Goal: Task Accomplishment & Management: Complete application form

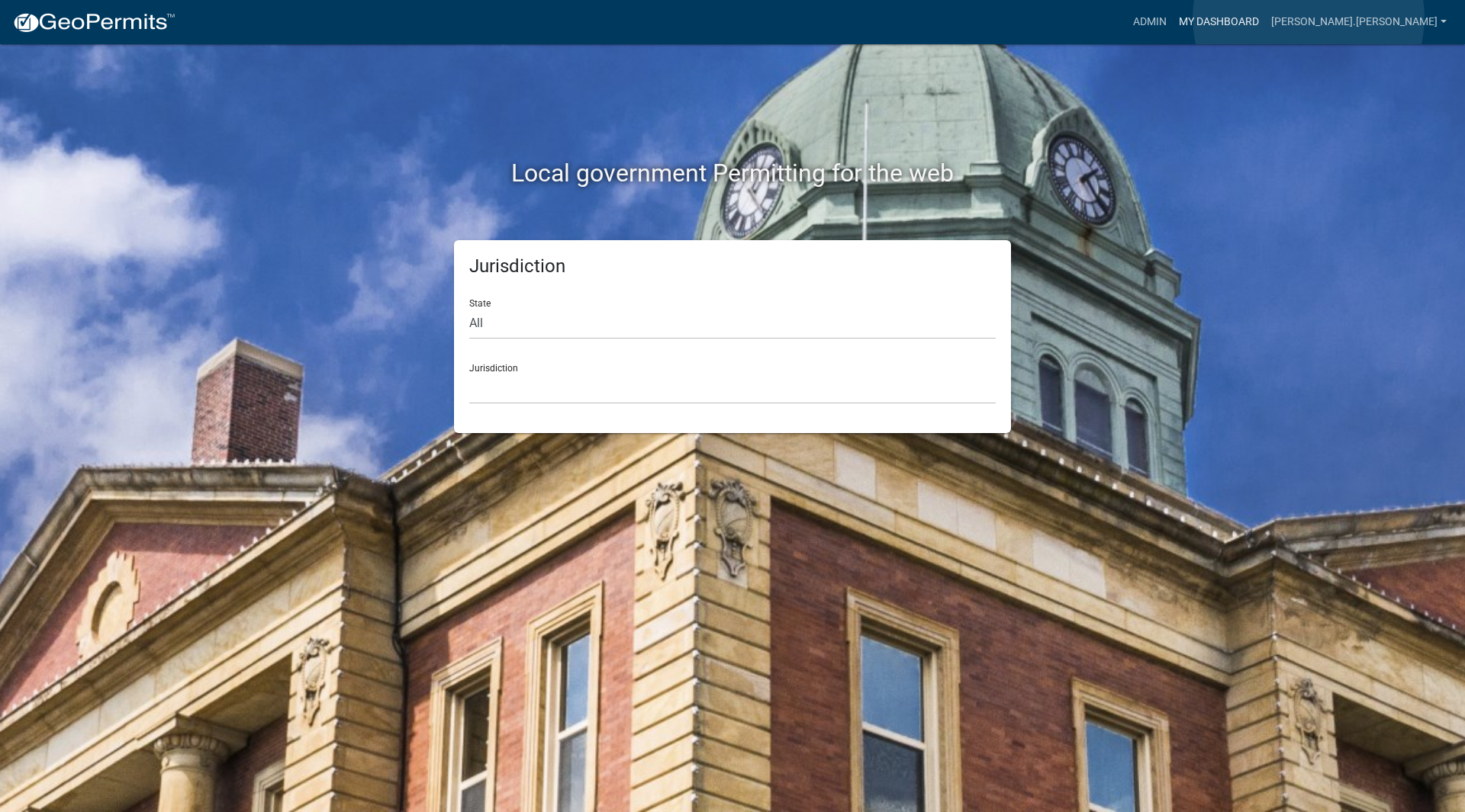
click at [730, 18] on link "My Dashboard" at bounding box center [1219, 22] width 92 height 29
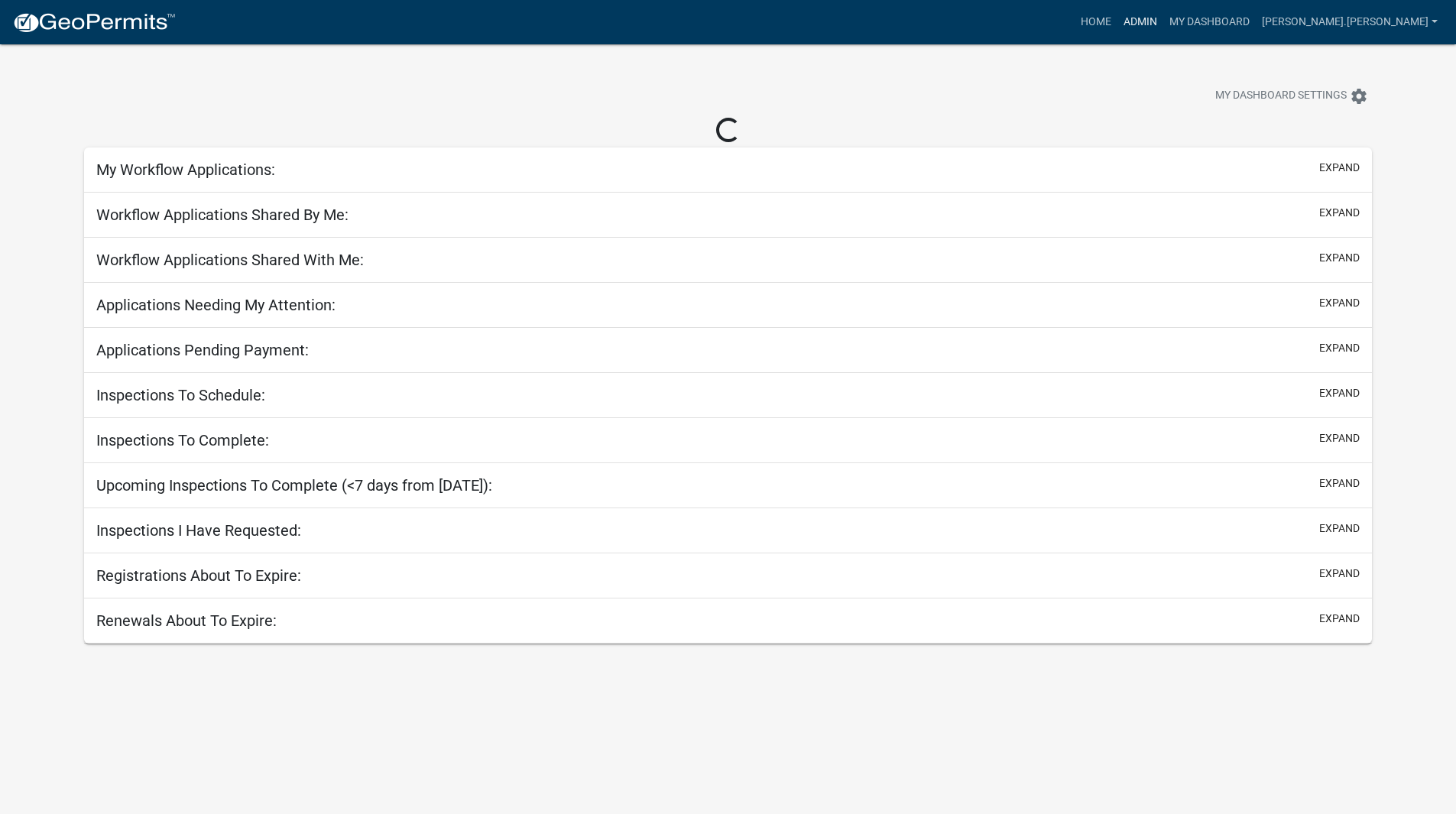
click at [731, 16] on link "Admin" at bounding box center [1140, 22] width 46 height 29
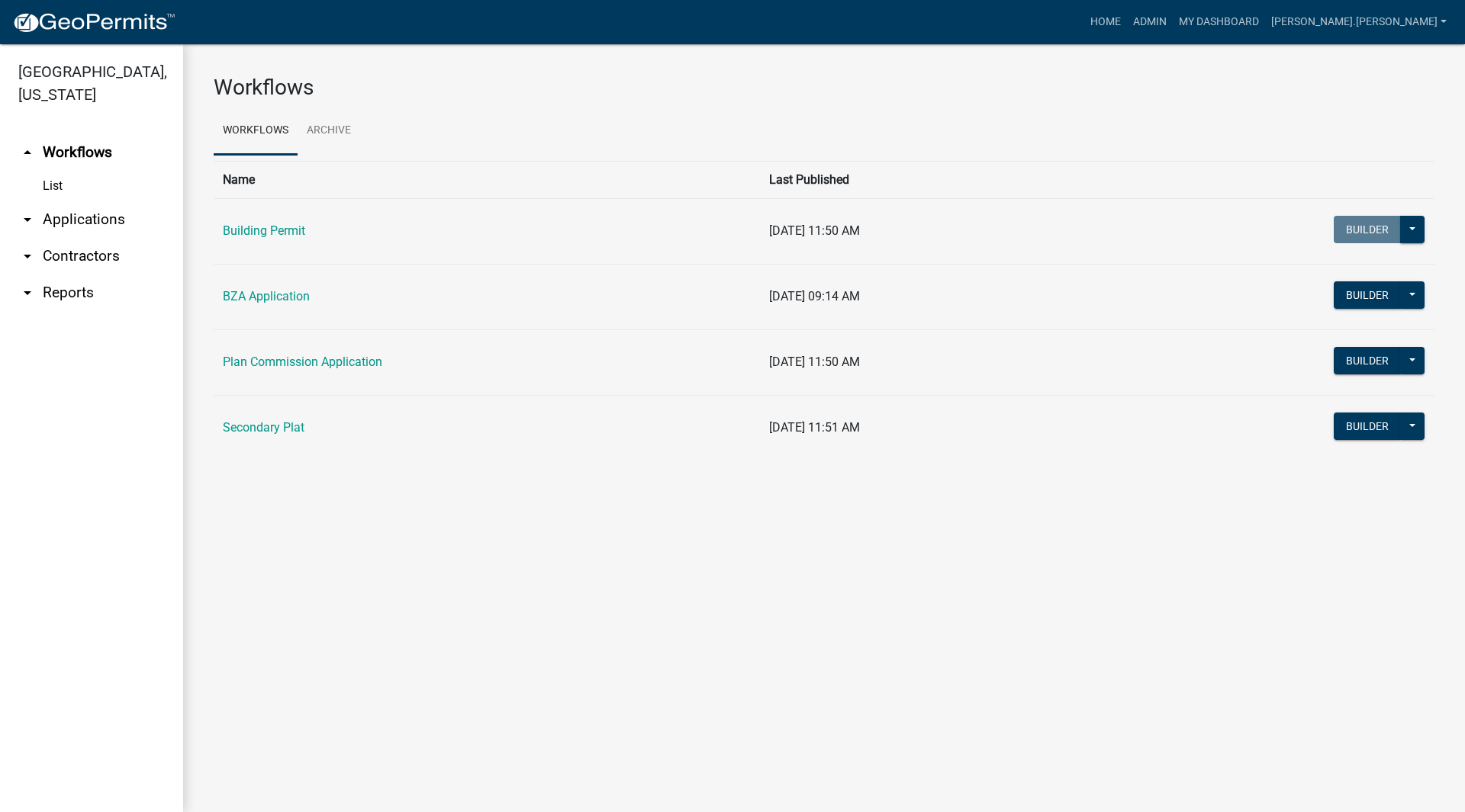
click at [52, 201] on link "arrow_drop_down Applications" at bounding box center [91, 219] width 183 height 36
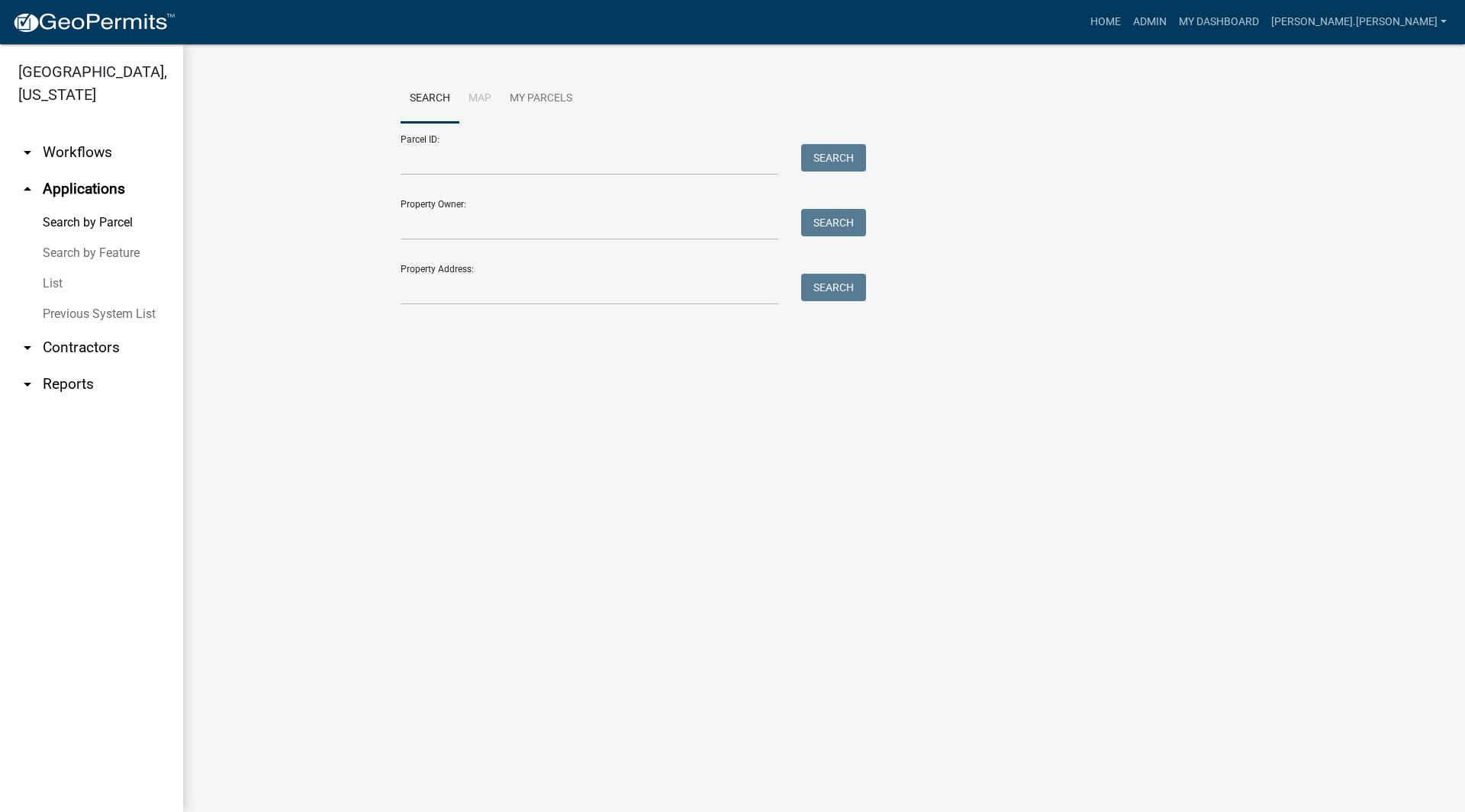
click at [57, 269] on link "List" at bounding box center [91, 284] width 183 height 31
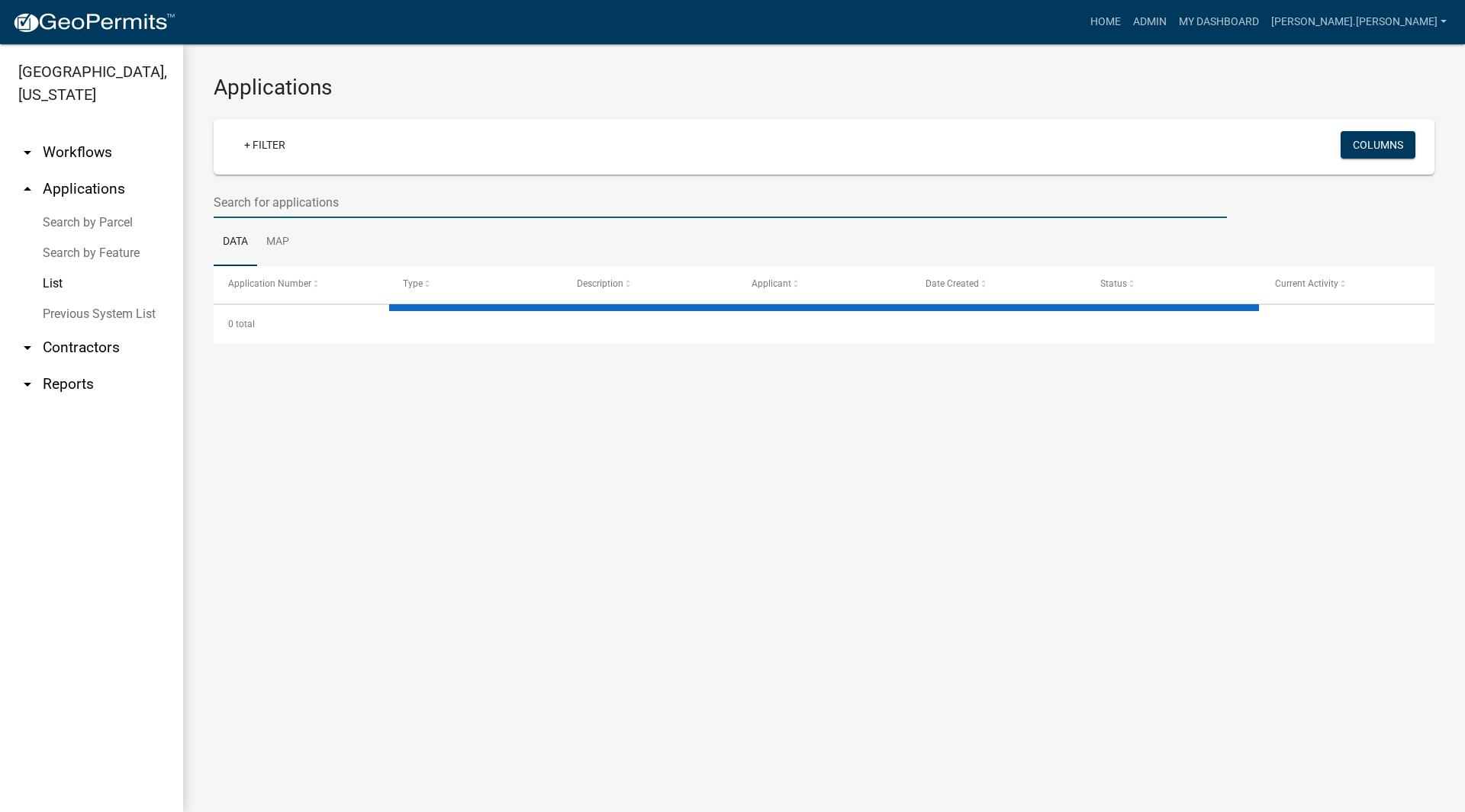
click at [297, 189] on input "text" at bounding box center [720, 202] width 1014 height 31
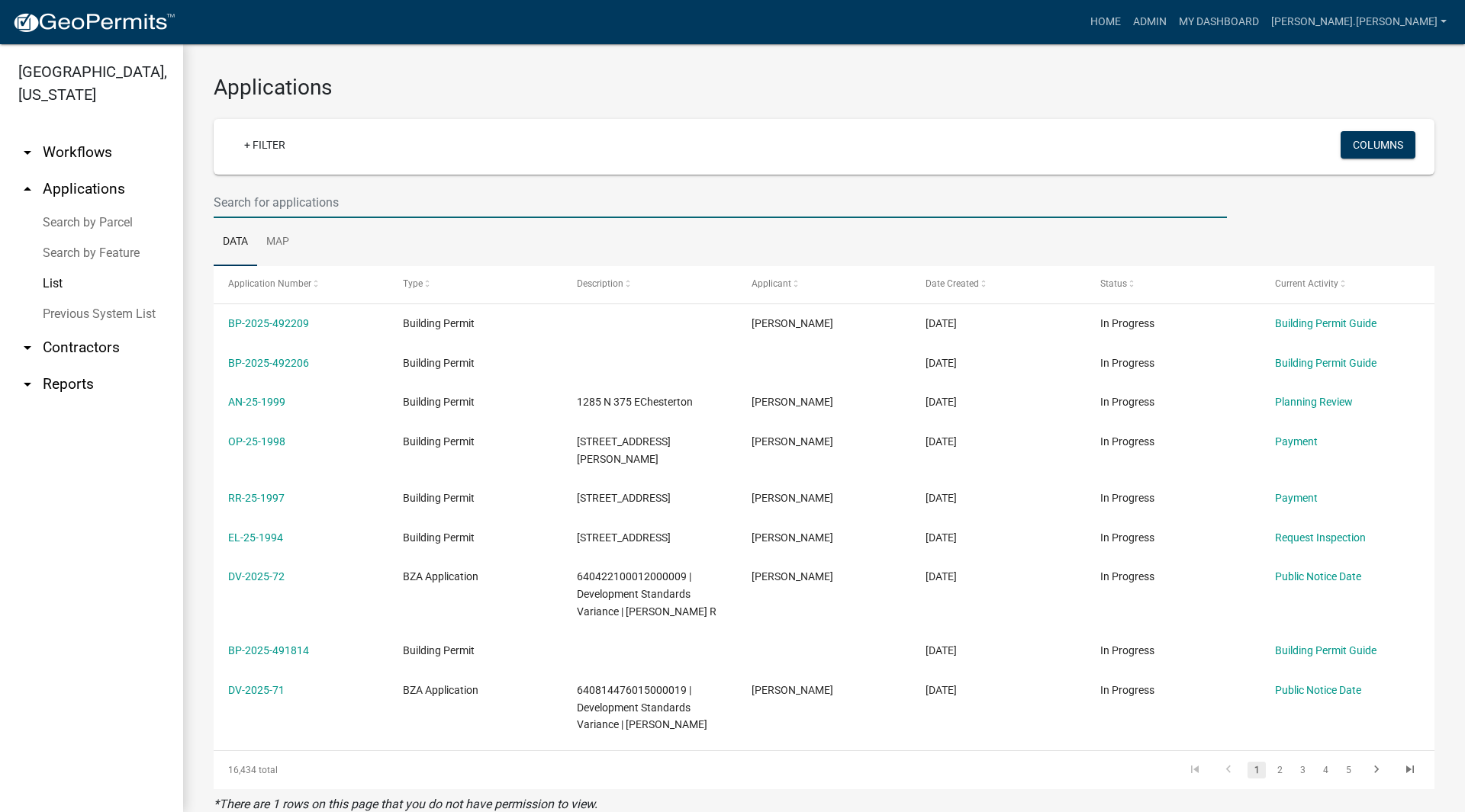
click at [300, 201] on input "text" at bounding box center [720, 202] width 1014 height 31
click at [77, 207] on link "Search by Parcel" at bounding box center [91, 223] width 183 height 31
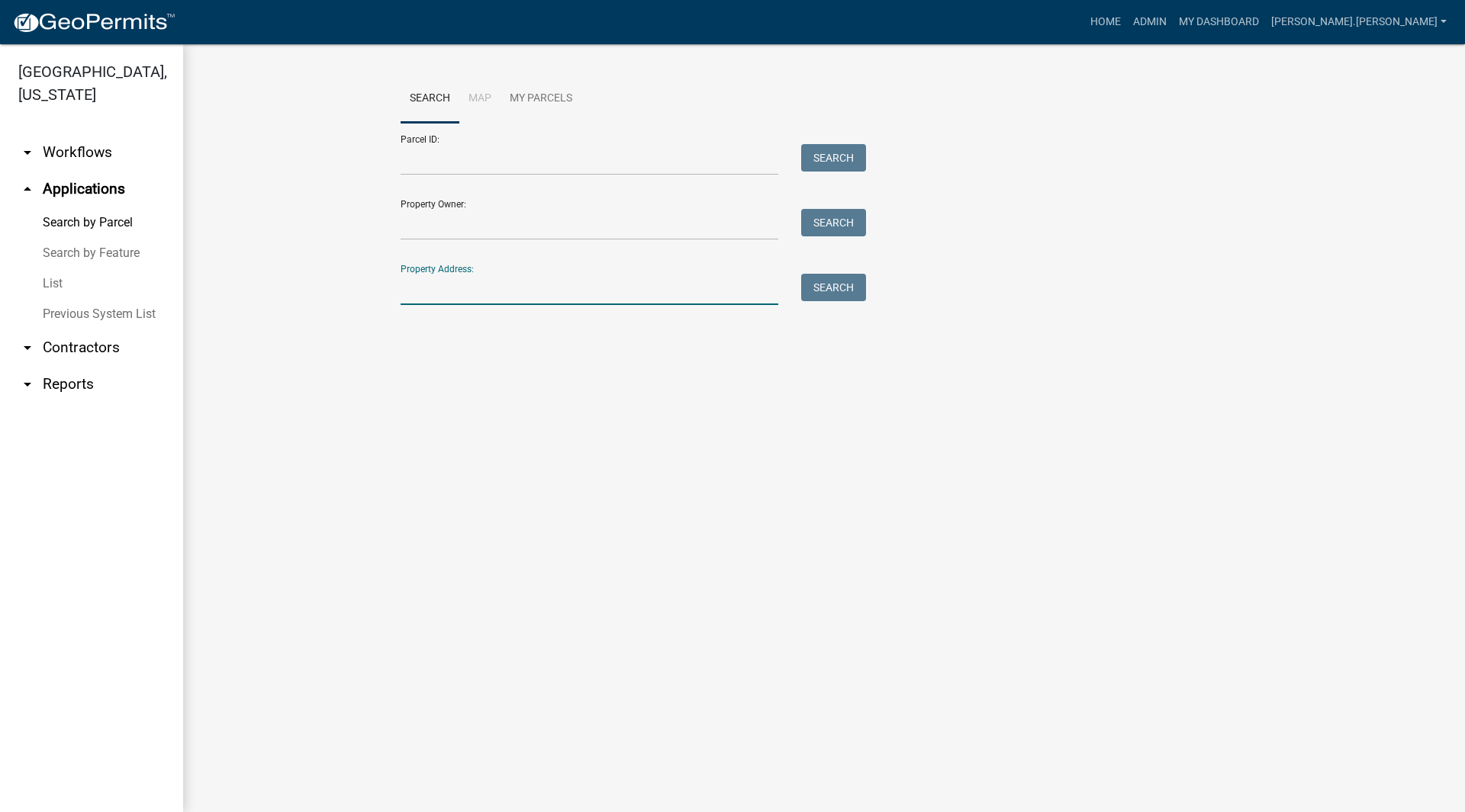
click at [464, 288] on input "Property Address:" at bounding box center [590, 289] width 378 height 31
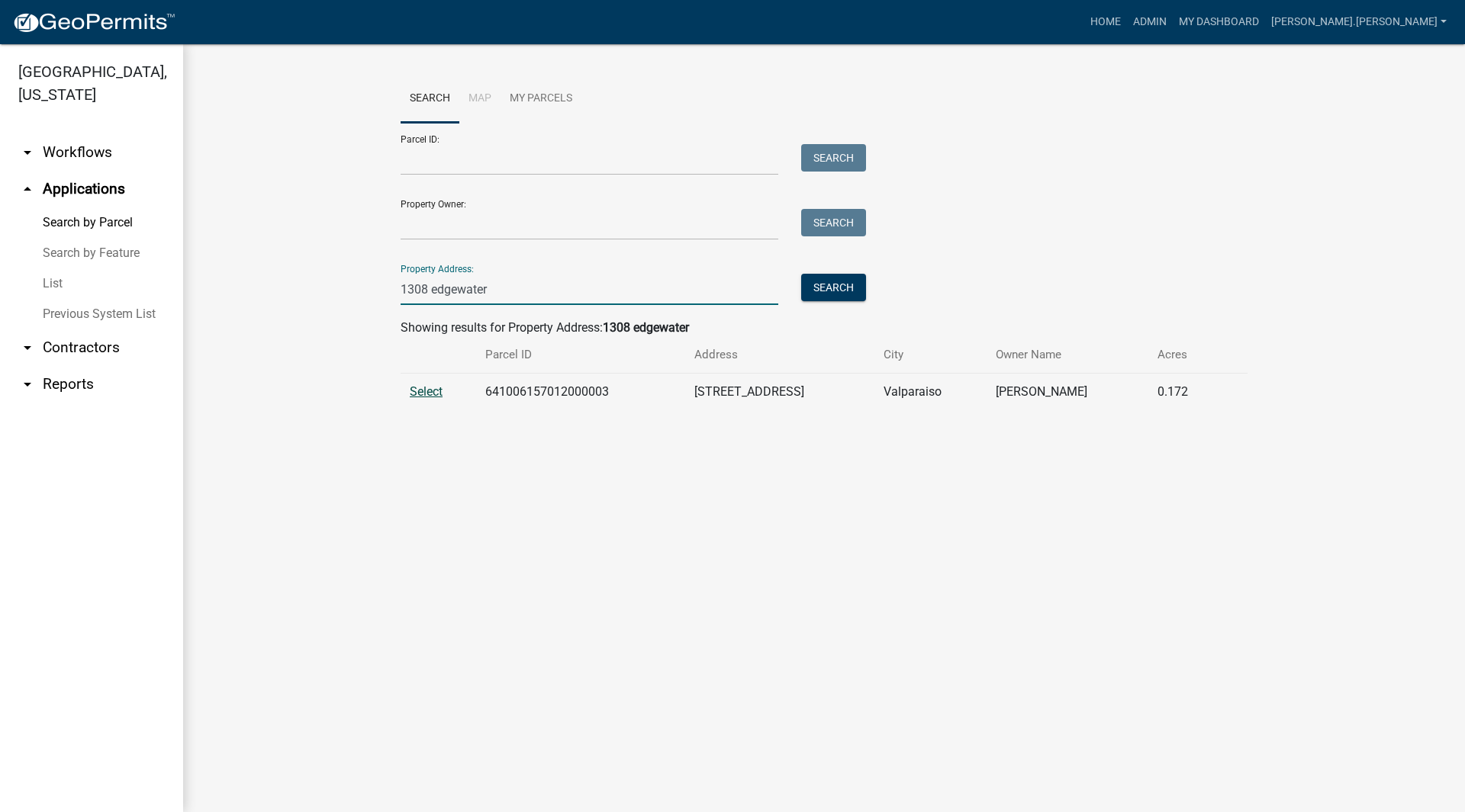
type input "1308 edgewater"
click at [415, 392] on span "Select" at bounding box center [426, 391] width 33 height 15
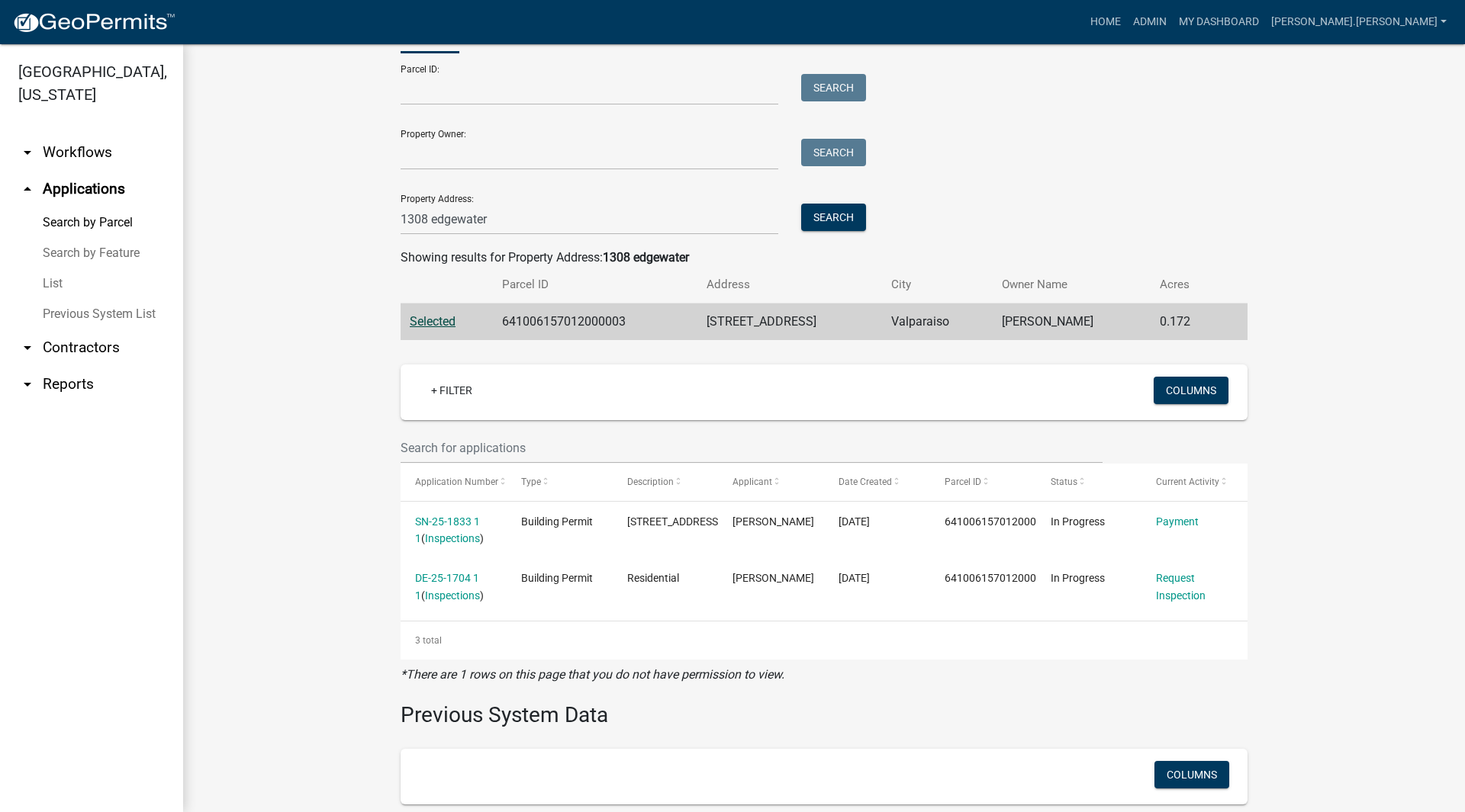
scroll to position [345, 0]
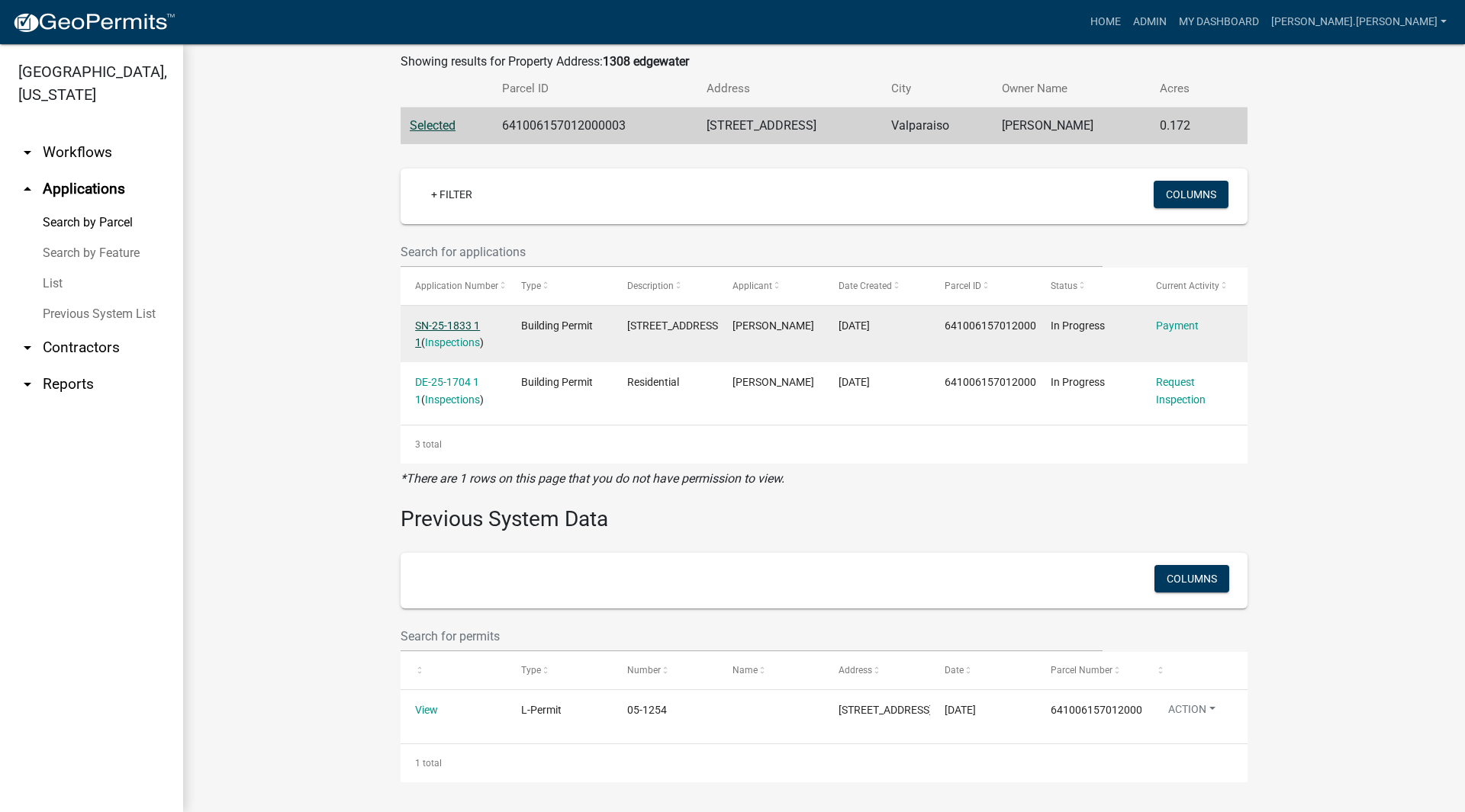
click at [439, 320] on link "SN-25-1833 1 1" at bounding box center [447, 334] width 65 height 30
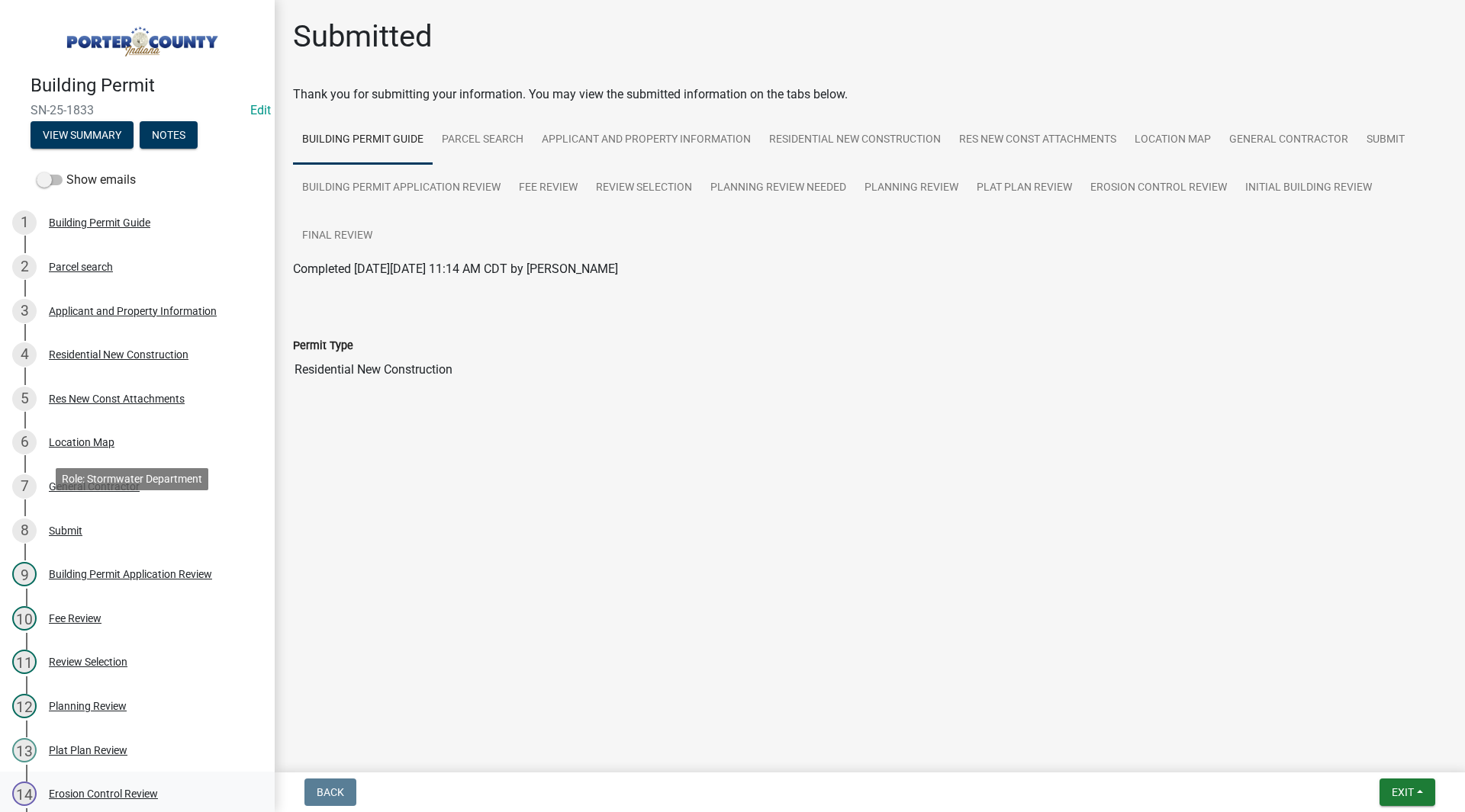
scroll to position [305, 0]
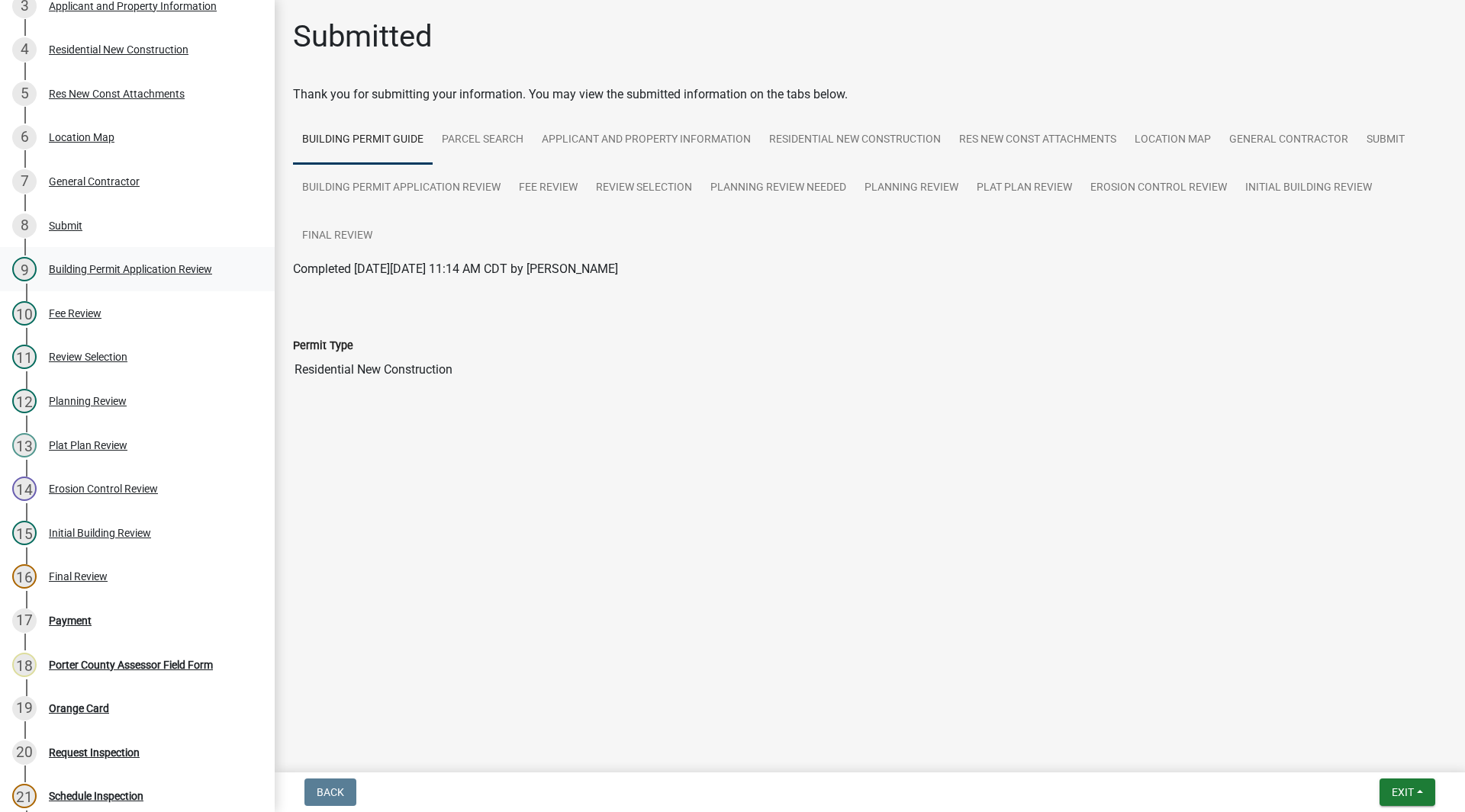
click at [166, 265] on div "Building Permit Application Review" at bounding box center [130, 269] width 163 height 10
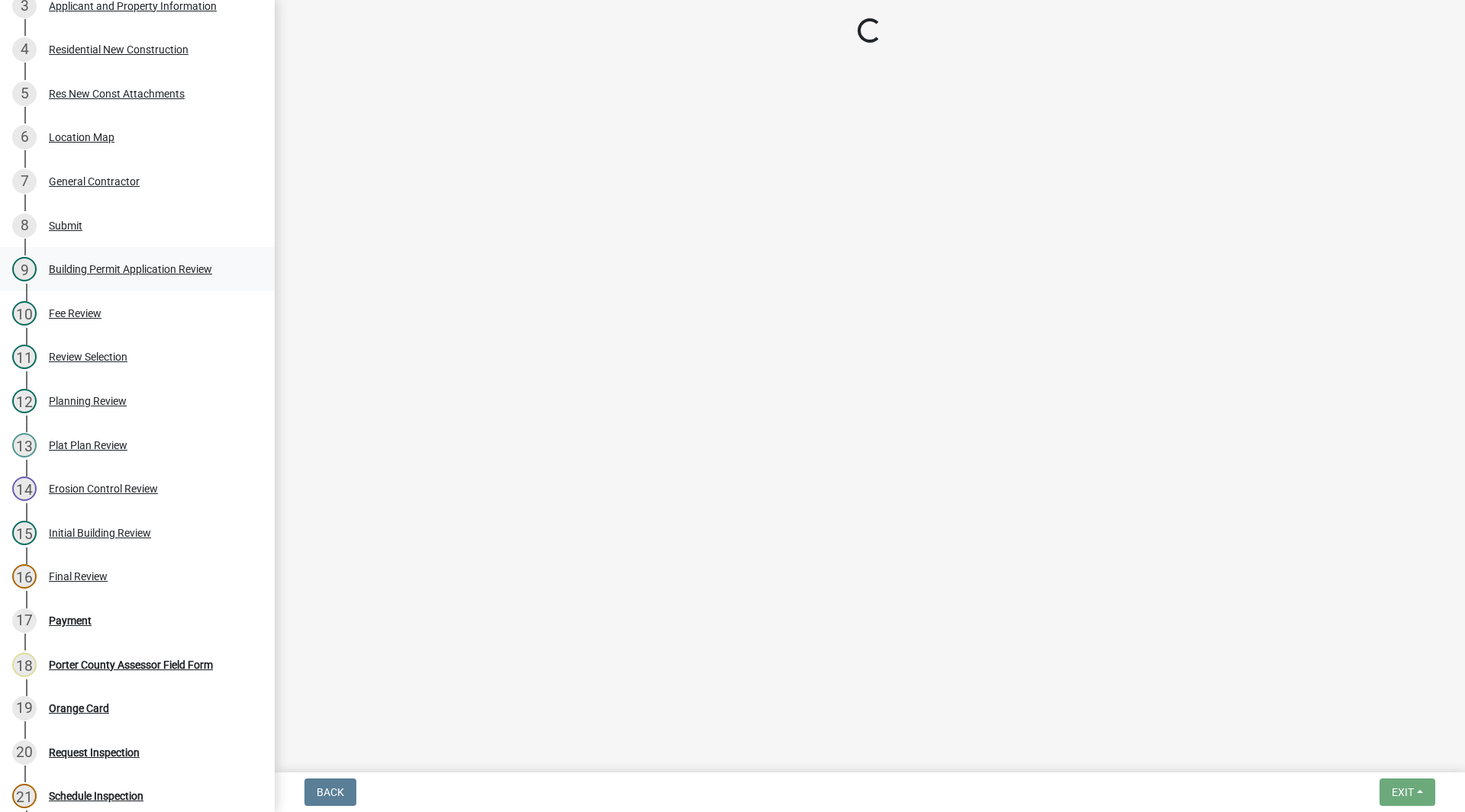
scroll to position [0, 0]
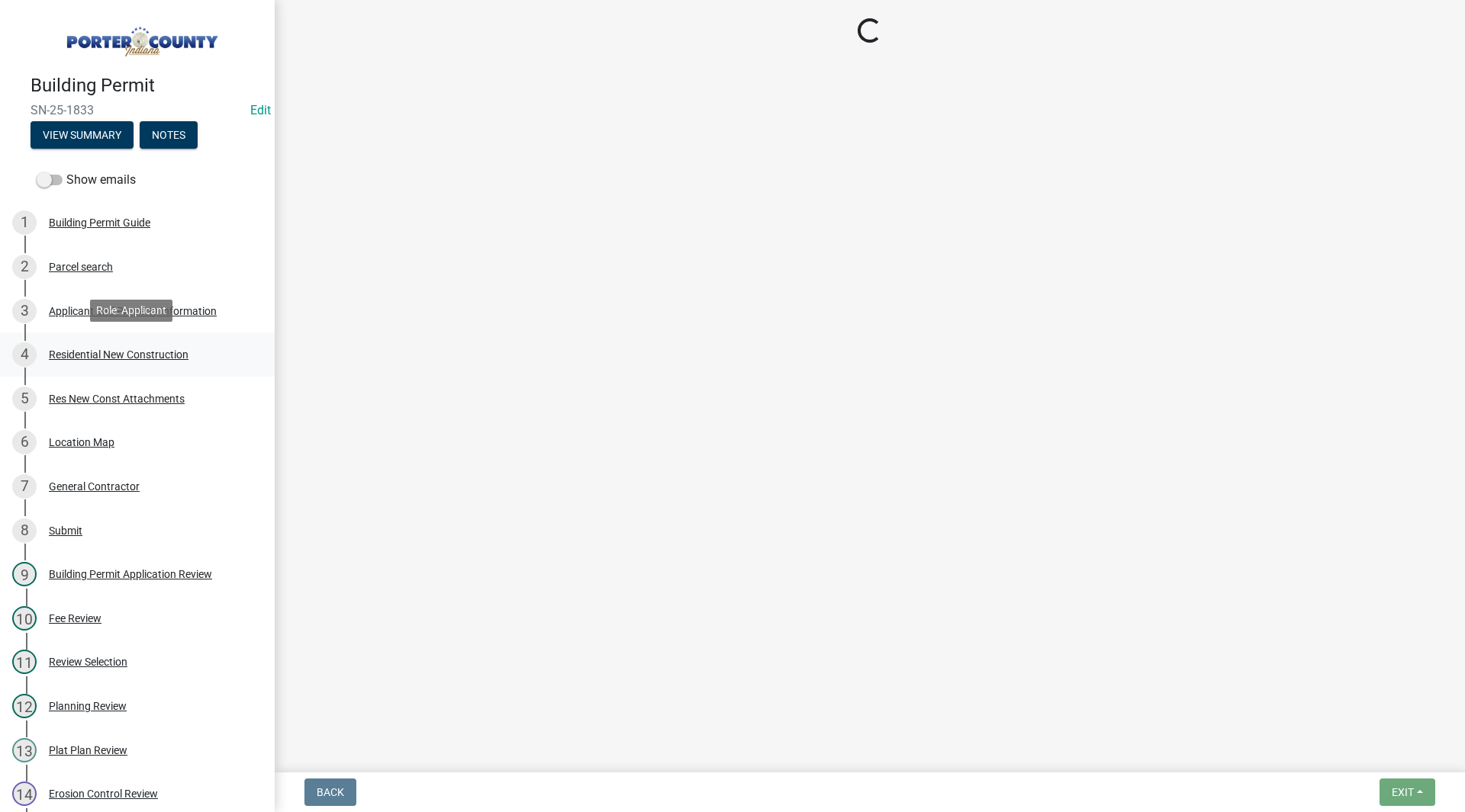
click at [130, 349] on div "Residential New Construction" at bounding box center [118, 354] width 140 height 10
click at [136, 395] on div "Res New Const Attachments" at bounding box center [116, 399] width 136 height 10
select select "9e518564-4428-4eb4-941b-0b1ac8082854"
select select "ac5c74af-6cd7-44c6-8b3b-d3d049808b18"
select select "b5a5c90e-8d72-4ffd-8079-af89c218e1ea"
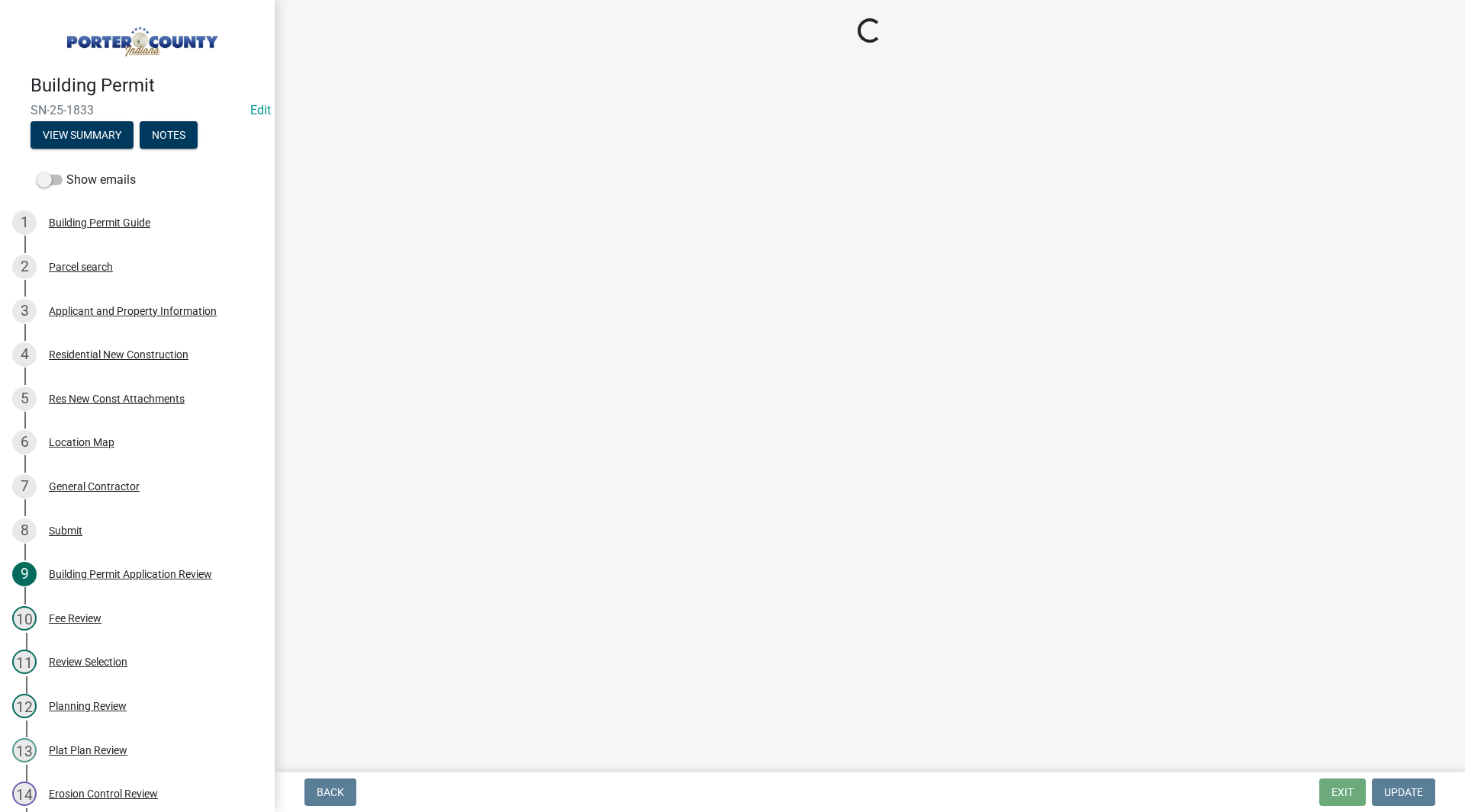
select select "bc1034c9-9a5f-4372-bced-1af0bc4c05e7"
select select "b2533de0-56d2-4a1b-ad2e-8e3ba085ecca"
select select "d3842ca8-a9b0-43e7-b24f-ba0c572b5ff6"
select select "569fc36c-3166-4026-8764-ea78816a78f1"
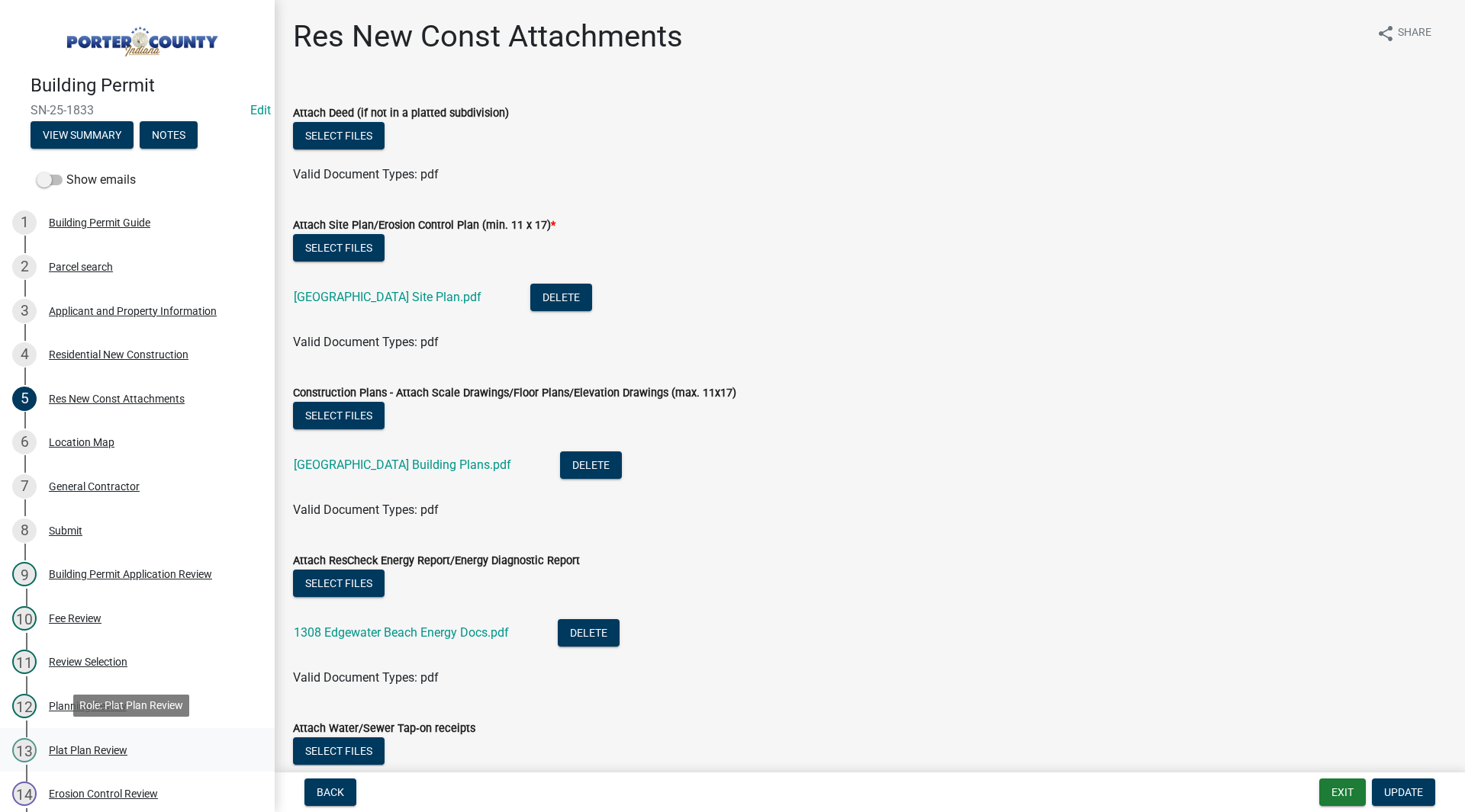
click at [112, 746] on div "Plat Plan Review" at bounding box center [87, 750] width 78 height 10
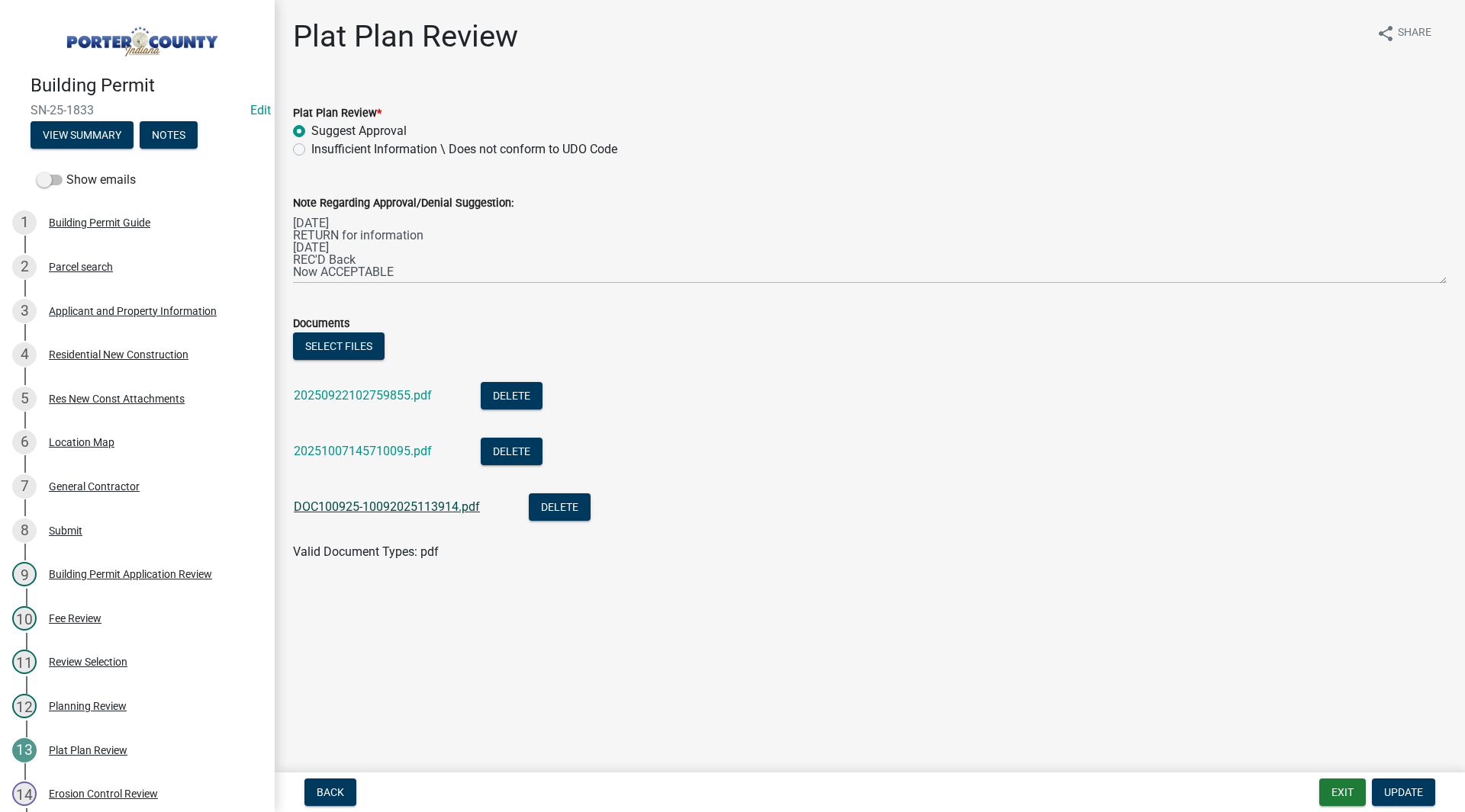
click at [361, 511] on link "DOC100925-10092025113914.pdf" at bounding box center [387, 507] width 187 height 15
click at [359, 449] on link "20251007145710095.pdf" at bounding box center [363, 451] width 138 height 15
click at [107, 286] on link "2 Parcel search" at bounding box center [137, 266] width 275 height 44
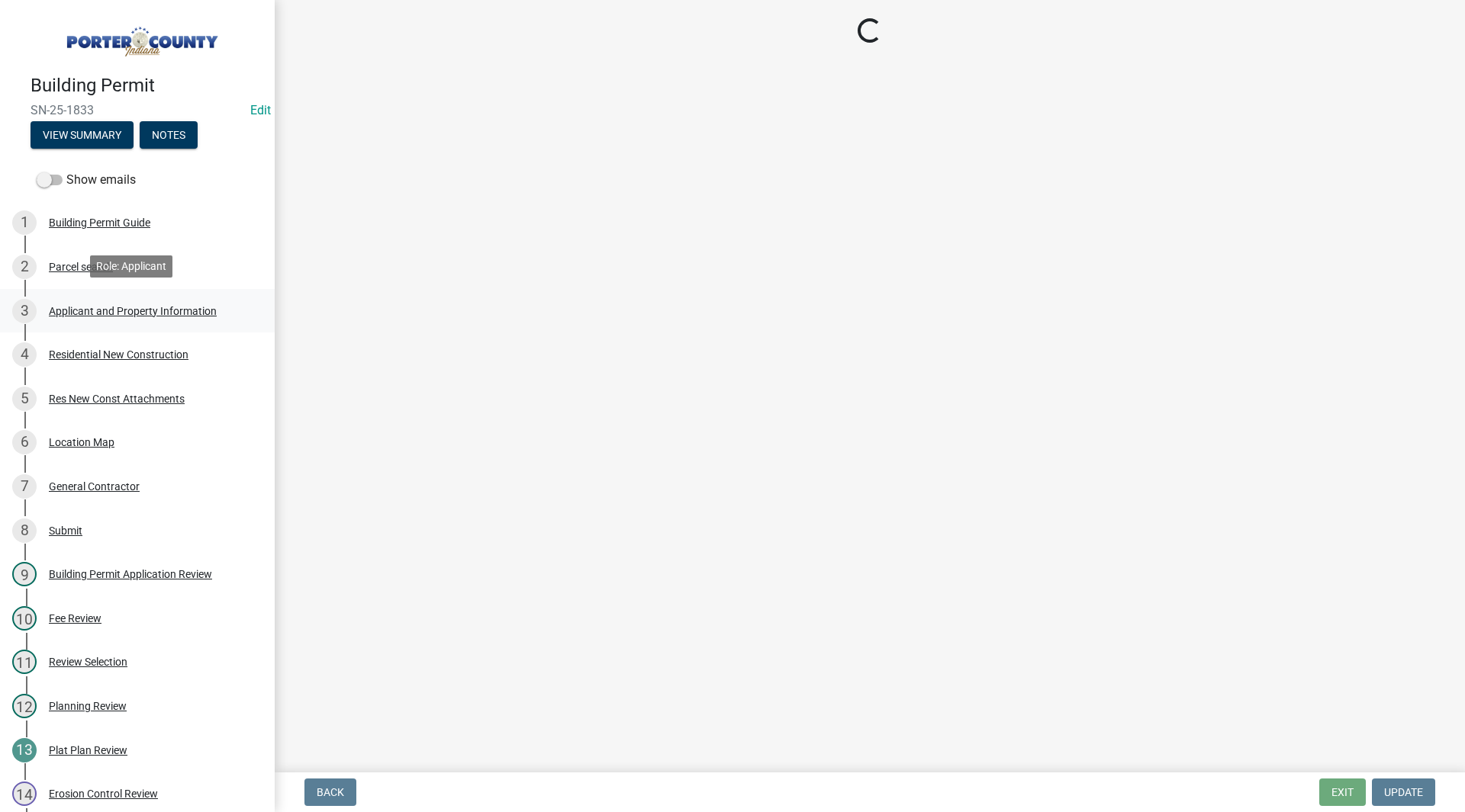
click at [114, 299] on div "3 Applicant and Property Information" at bounding box center [131, 311] width 238 height 24
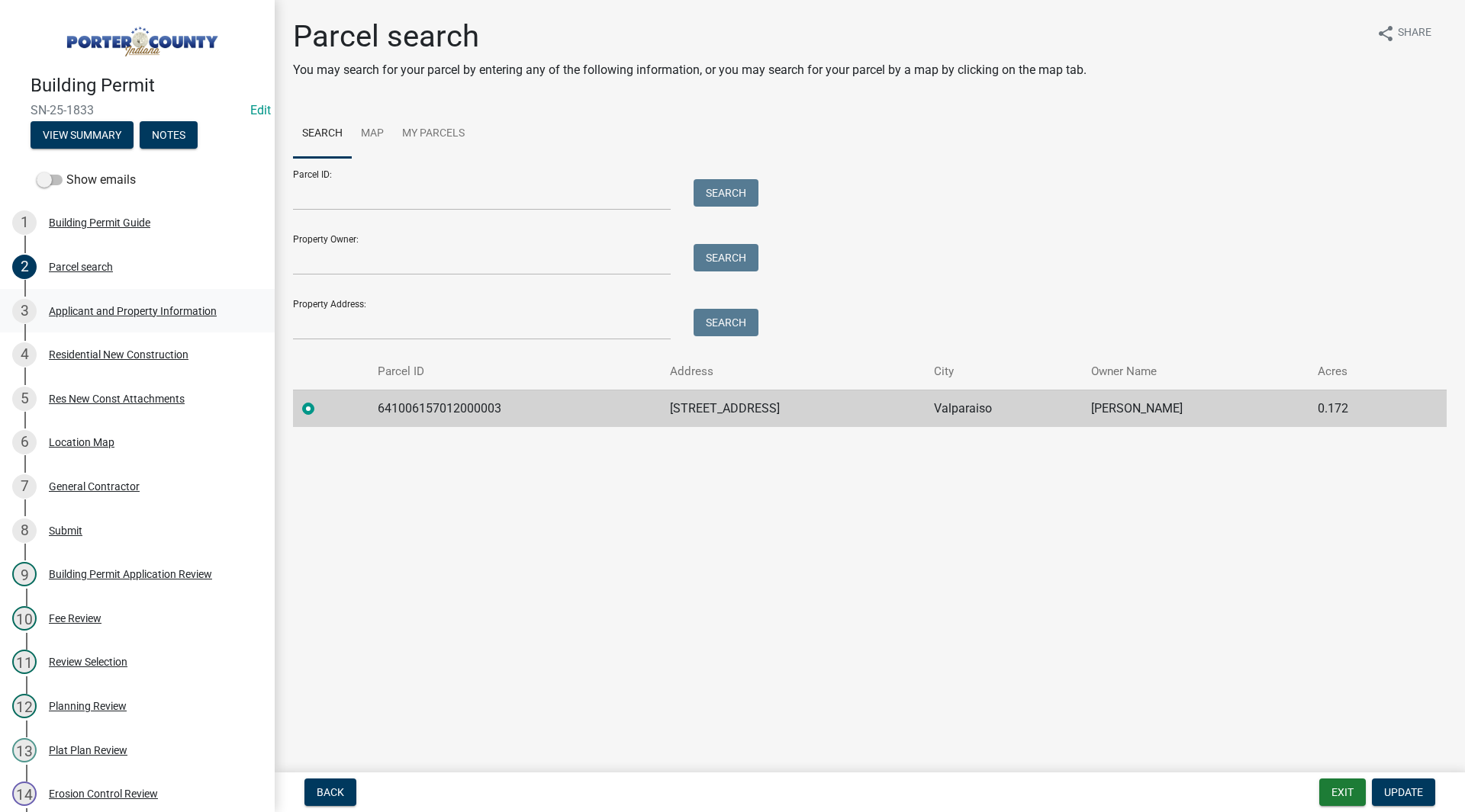
select select "6f5aa9ae-62ac-41bd-979a-9c71eae504cc"
select select "01d57b5a-7eb0-4072-b175-354c87f771f4"
select select "c8d9bed4-fb8e-49e4-81c1-b9d22bb8efef"
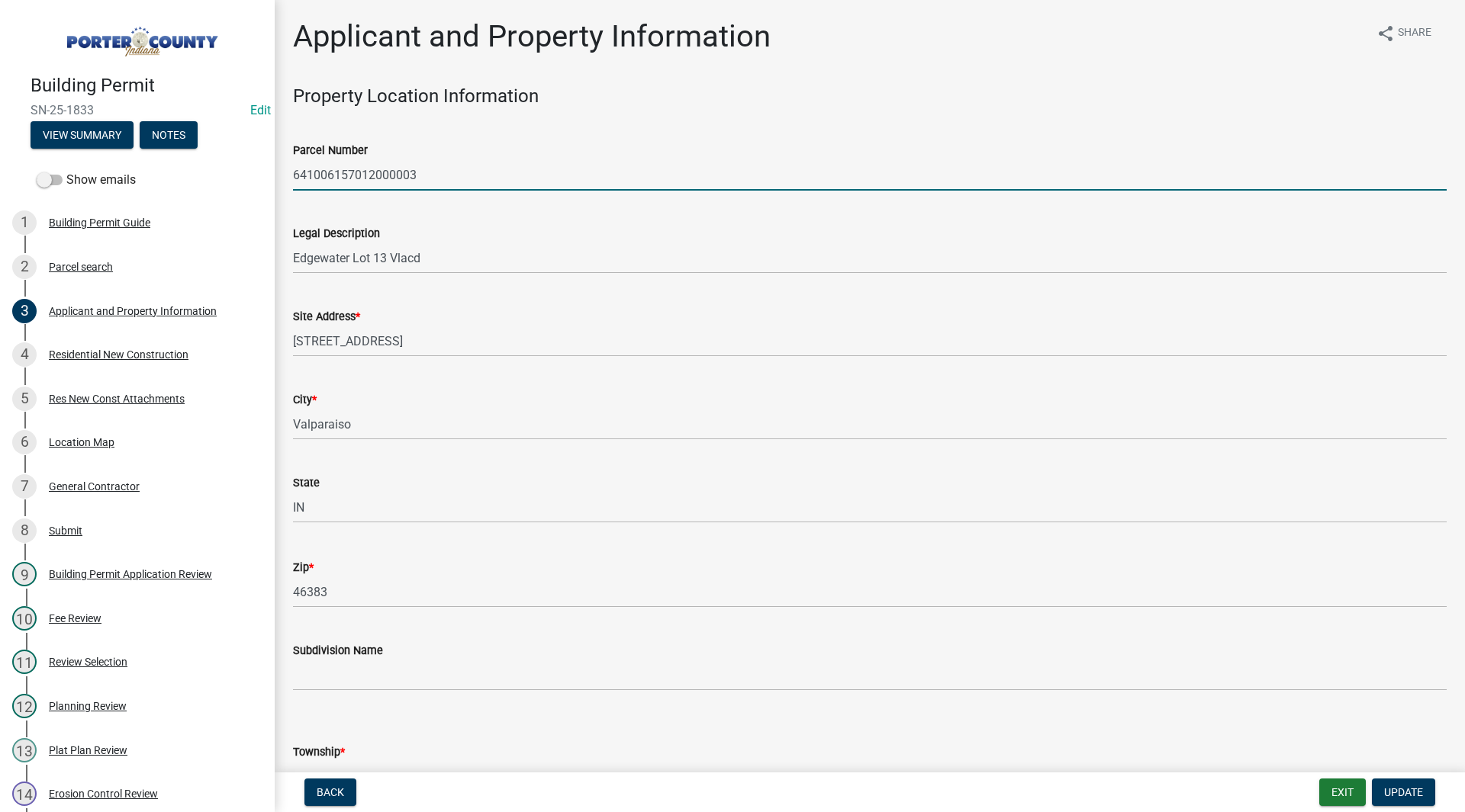
drag, startPoint x: 444, startPoint y: 177, endPoint x: 187, endPoint y: 175, distance: 257.0
click at [187, 175] on div "Building Permit SN-25-1833 Edit View Summary Notes Show emails 1 Building Permi…" at bounding box center [732, 406] width 1465 height 812
click at [614, 147] on div "Parcel Number" at bounding box center [870, 150] width 1154 height 19
